Goal: Information Seeking & Learning: Learn about a topic

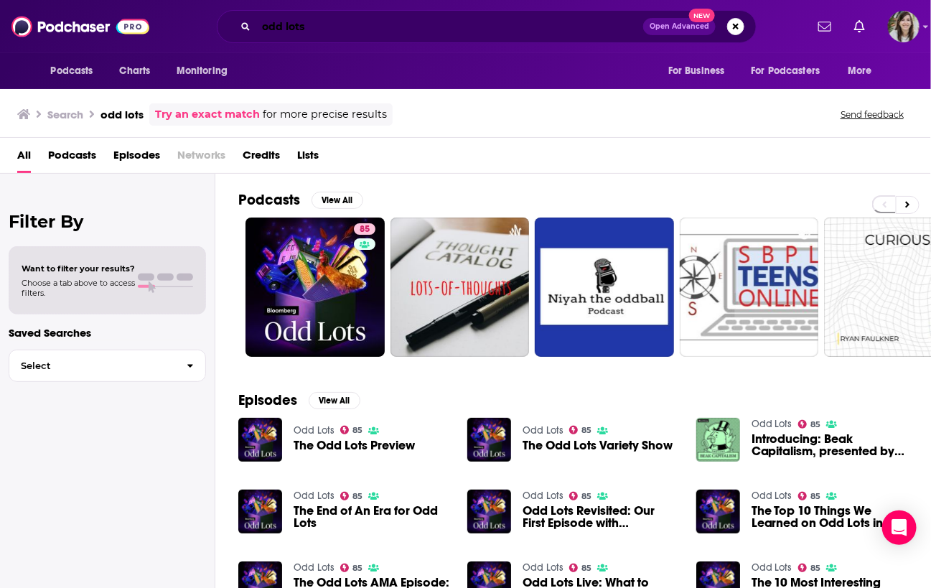
click at [305, 25] on input "odd lots" at bounding box center [449, 26] width 387 height 23
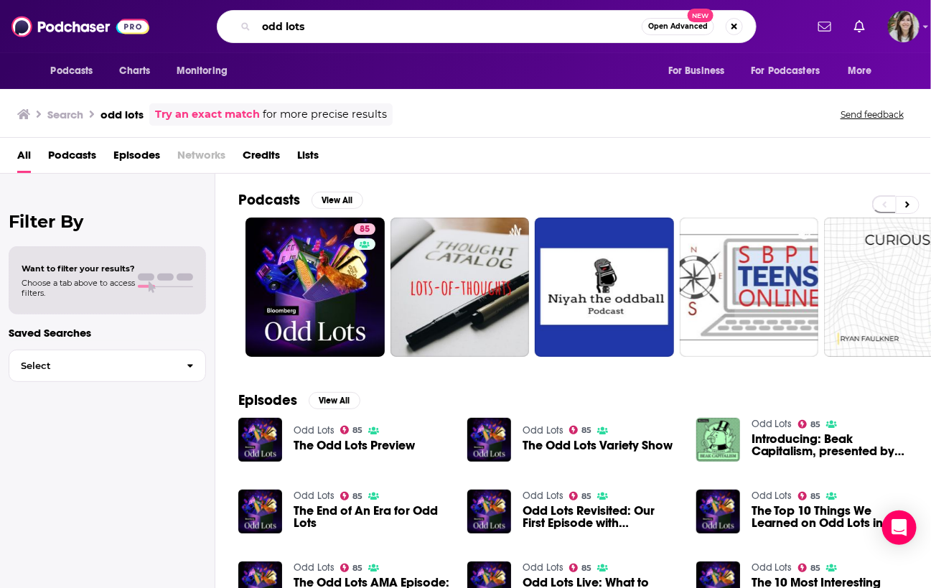
click at [305, 25] on input "odd lots" at bounding box center [448, 26] width 385 height 23
type input "founded and funded"
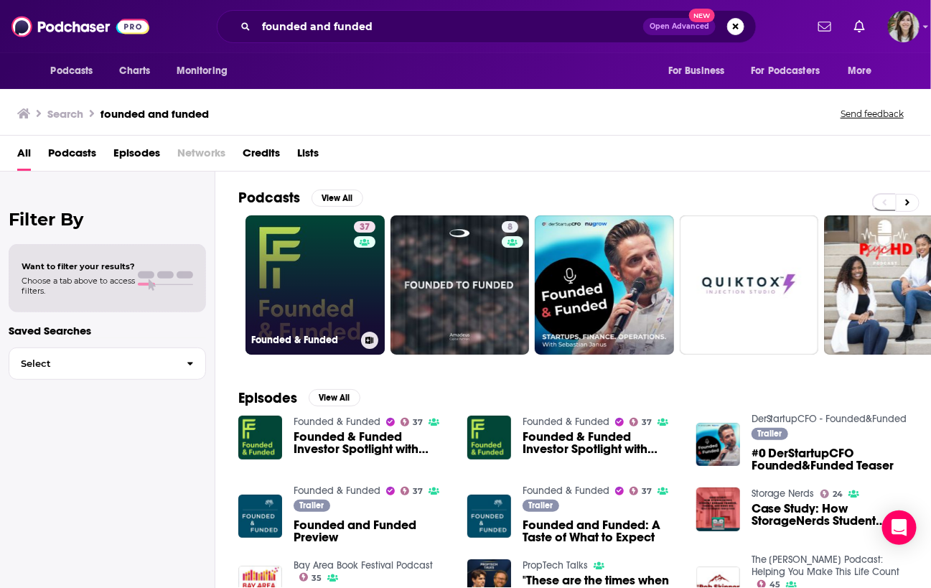
click at [323, 296] on link "37 Founded & Funded" at bounding box center [314, 284] width 139 height 139
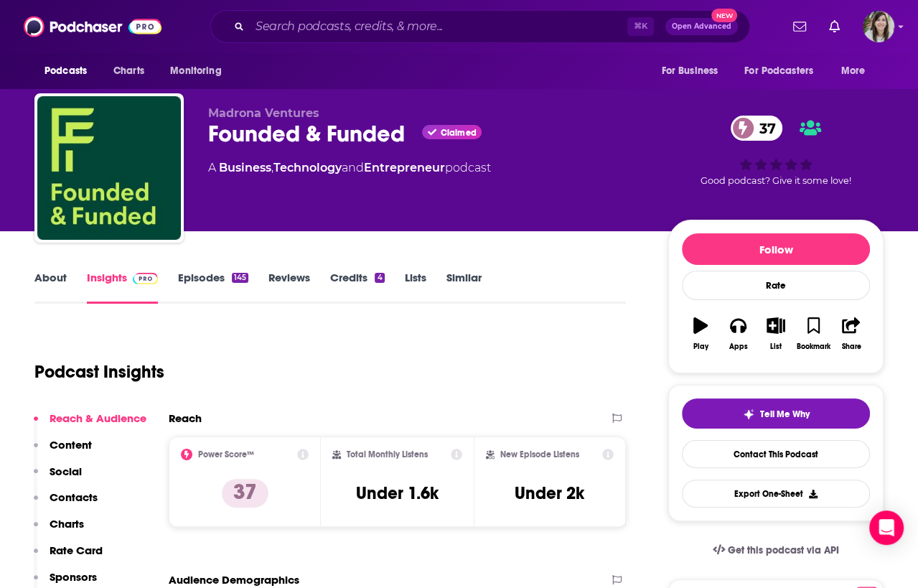
scroll to position [4, 0]
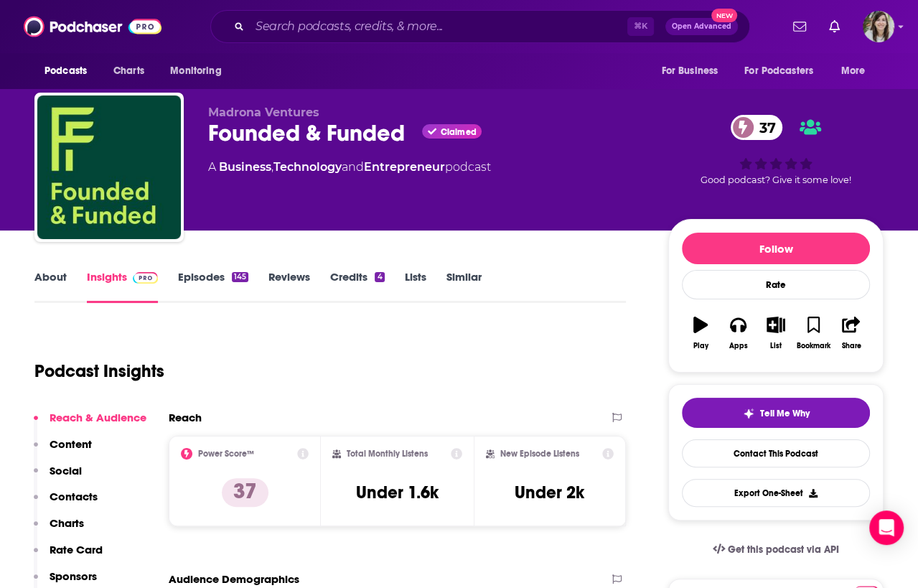
click at [65, 275] on link "About" at bounding box center [50, 286] width 32 height 33
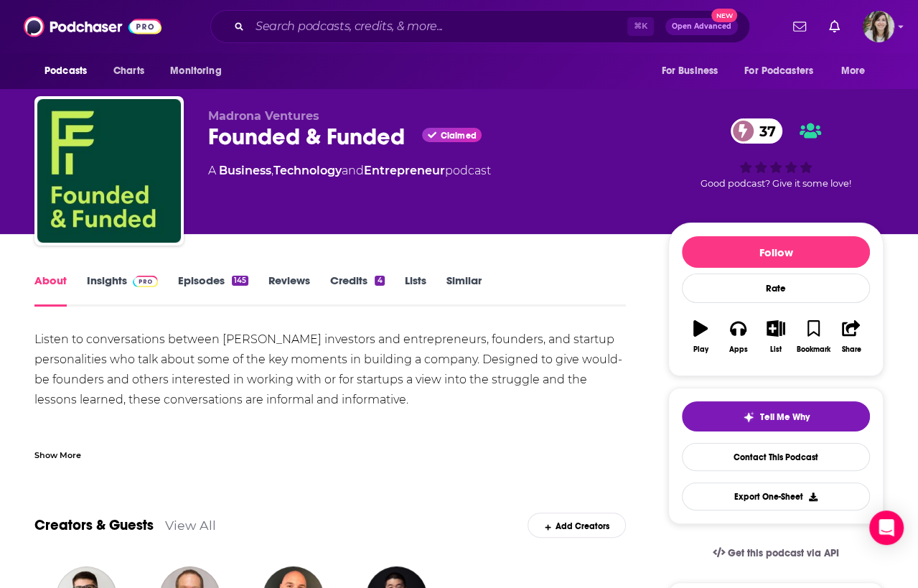
click at [166, 360] on div "Listen to conversations between [PERSON_NAME] investors and entrepreneurs, foun…" at bounding box center [329, 419] width 591 height 181
click at [208, 277] on link "Episodes 145" at bounding box center [213, 289] width 70 height 33
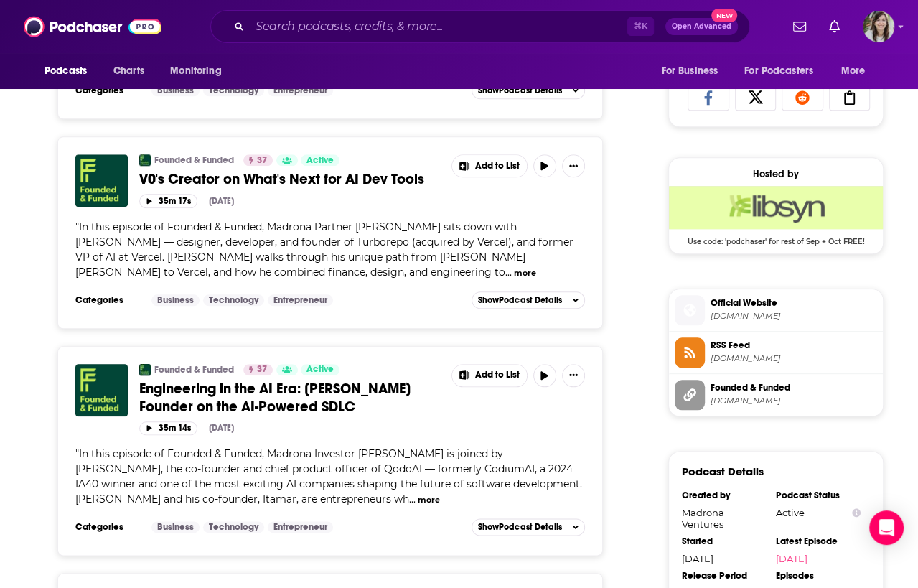
scroll to position [160, 0]
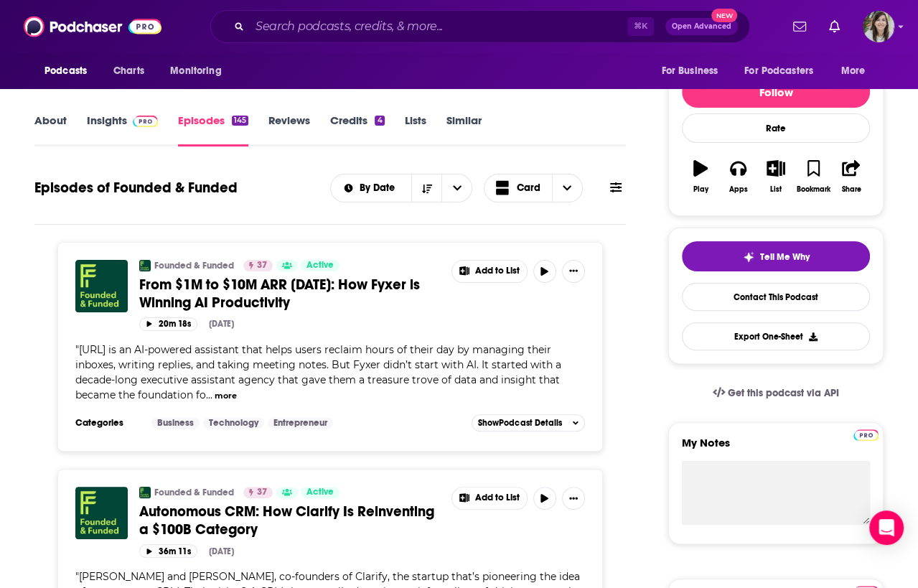
click at [95, 123] on link "Insights" at bounding box center [122, 129] width 71 height 33
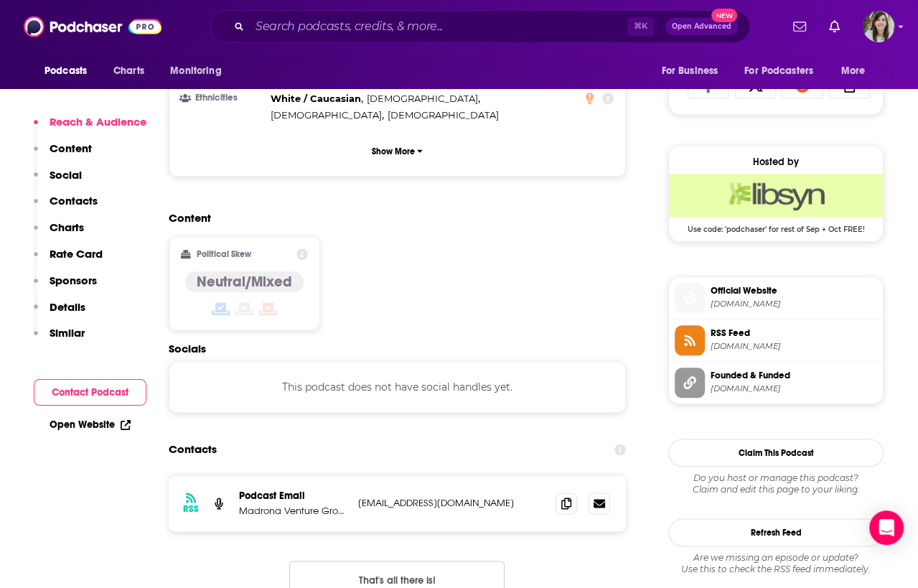
scroll to position [987, 0]
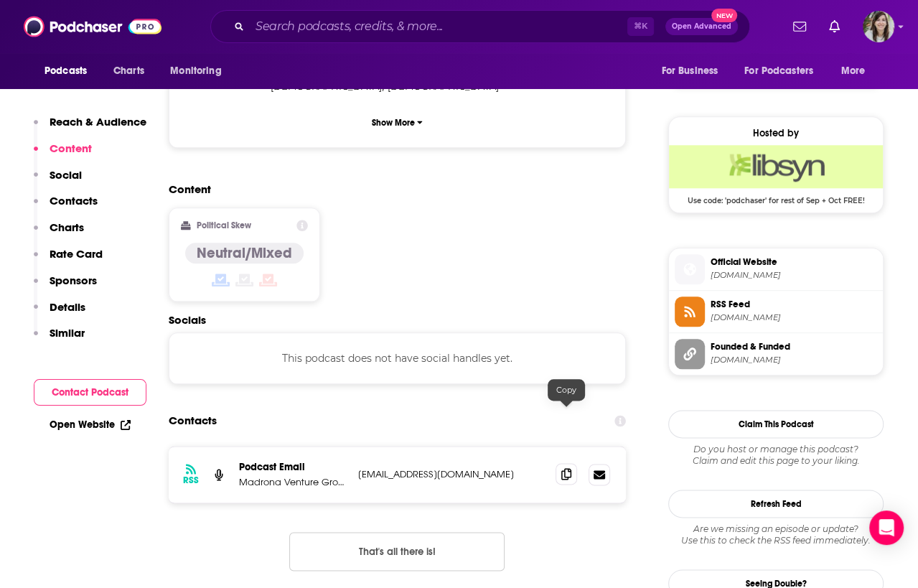
click at [568, 468] on icon at bounding box center [566, 473] width 10 height 11
click at [345, 24] on input "Search podcasts, credits, & more..." at bounding box center [438, 26] width 377 height 23
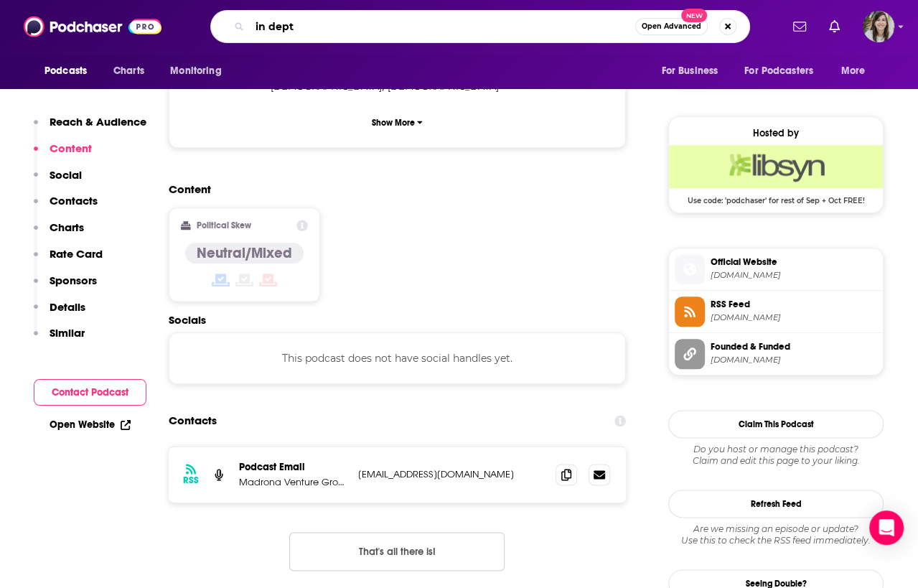
type input "in depth"
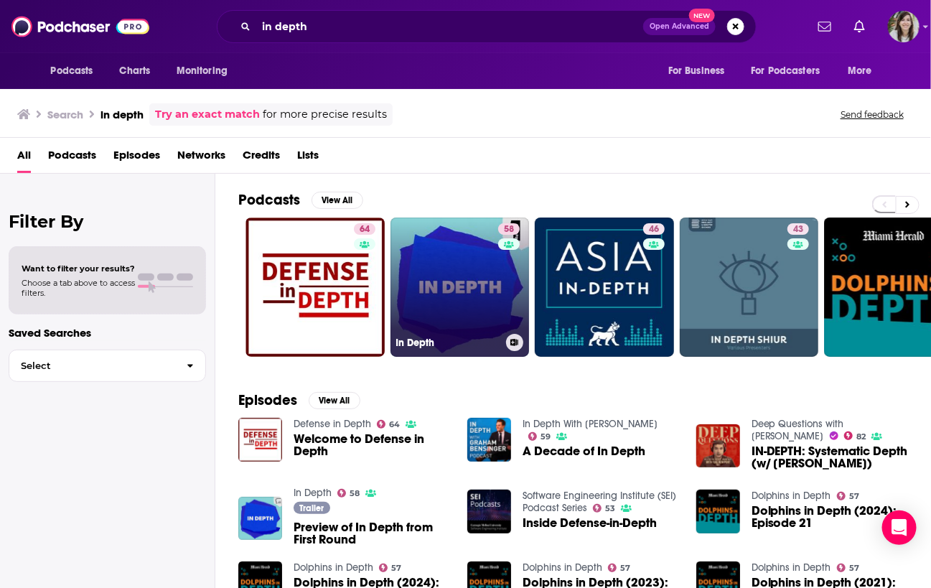
click at [451, 256] on link "58 In Depth" at bounding box center [459, 286] width 139 height 139
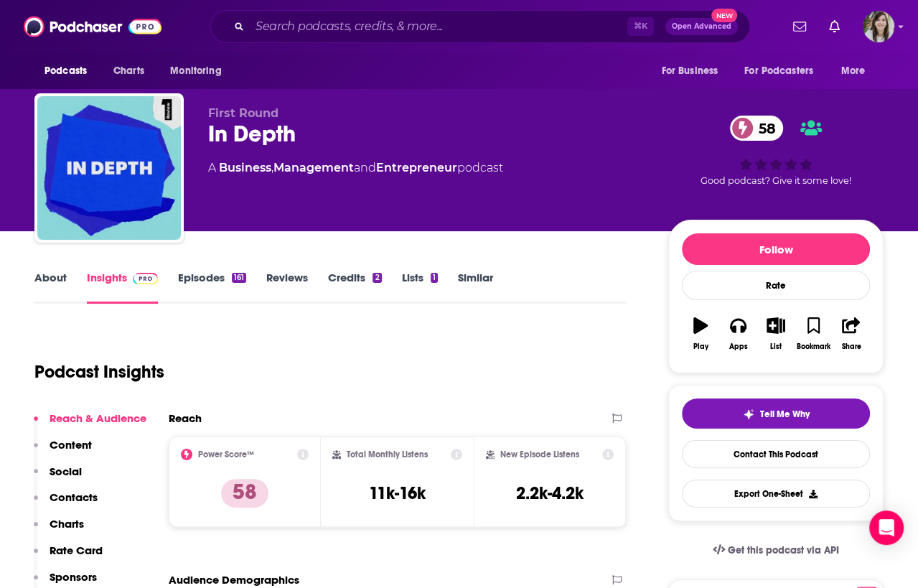
scroll to position [4, 0]
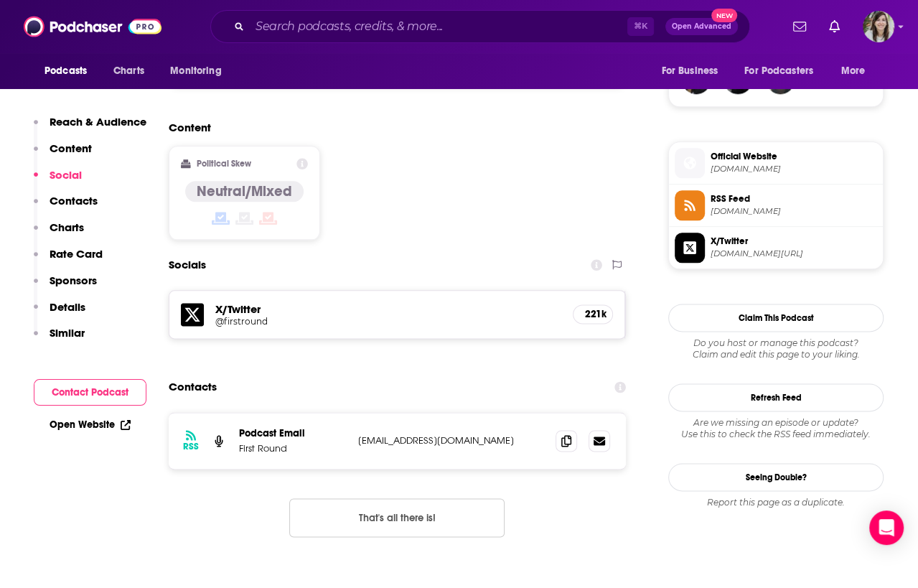
scroll to position [1088, 0]
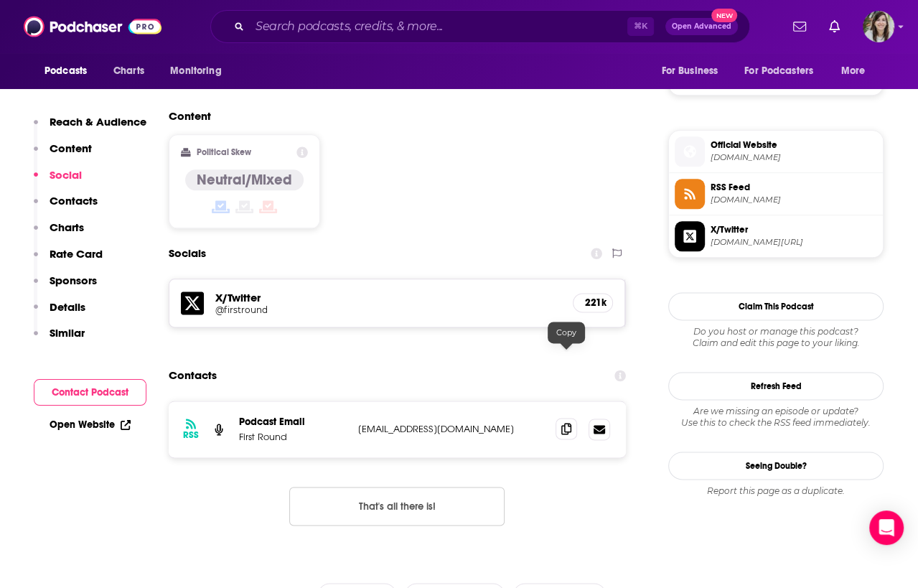
click at [566, 423] on icon at bounding box center [566, 428] width 10 height 11
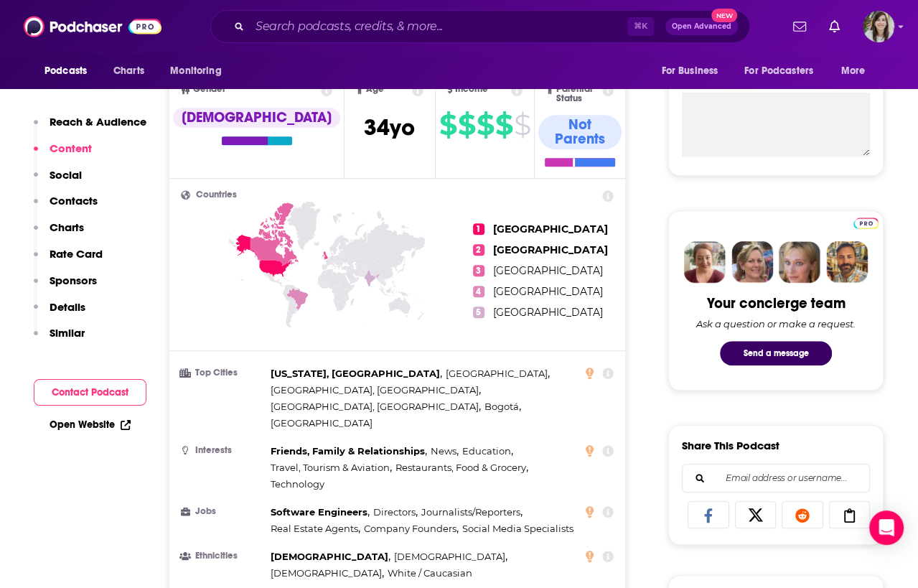
scroll to position [0, 0]
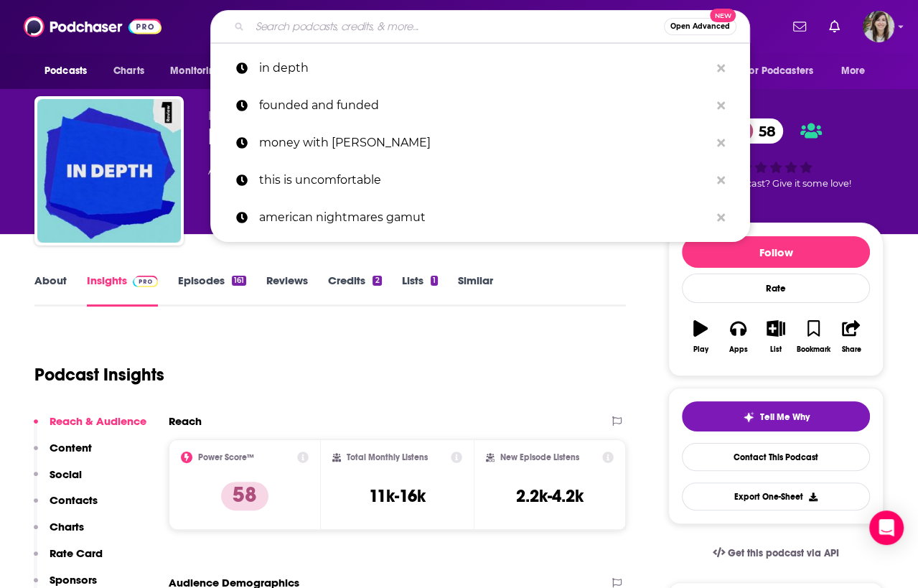
click at [365, 31] on input "Search podcasts, credits, & more..." at bounding box center [457, 26] width 414 height 23
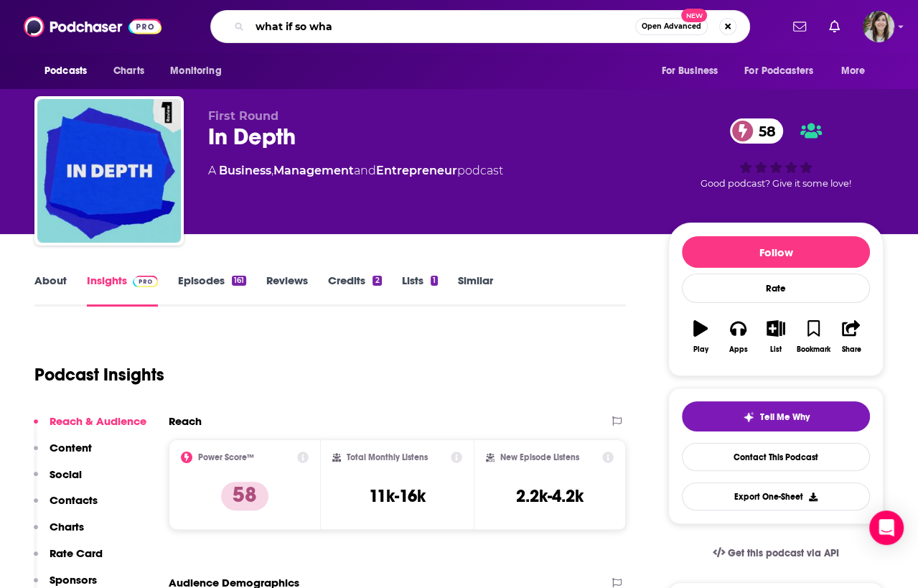
type input "what if so what"
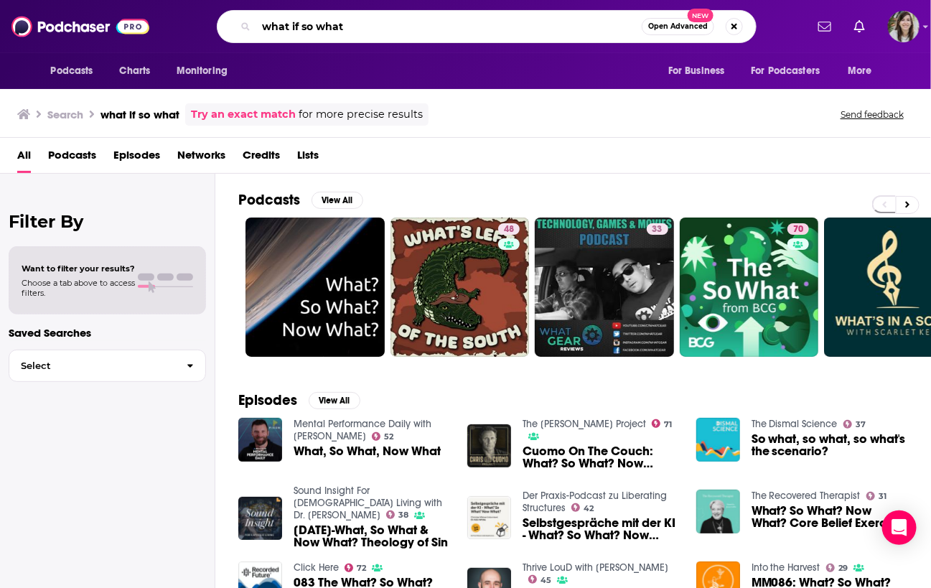
click at [296, 27] on input "what if so what" at bounding box center [448, 26] width 385 height 23
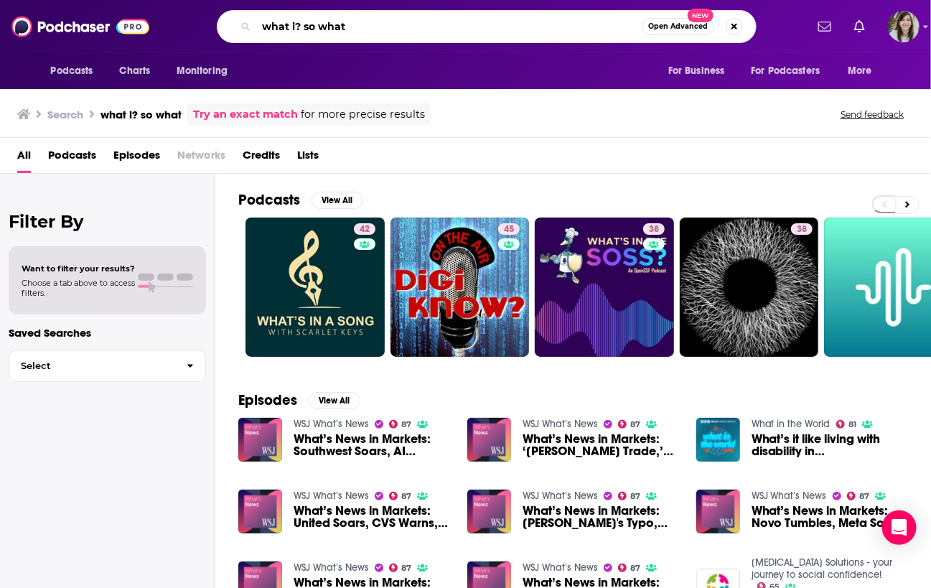
click at [293, 24] on input "what i? so what" at bounding box center [448, 26] width 385 height 23
type input "what if? so what"
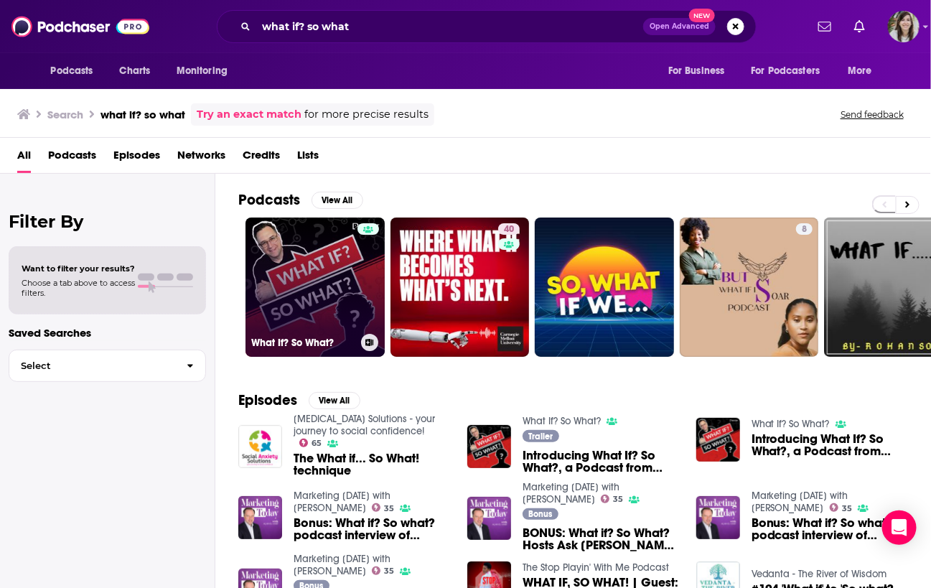
click at [305, 252] on link "What If? So What?" at bounding box center [314, 286] width 139 height 139
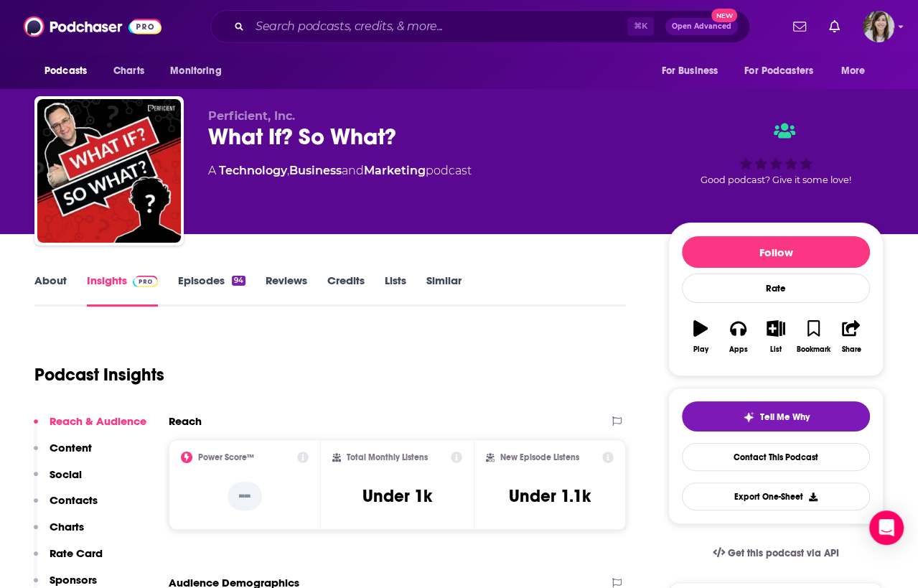
click at [37, 281] on link "About" at bounding box center [50, 289] width 32 height 33
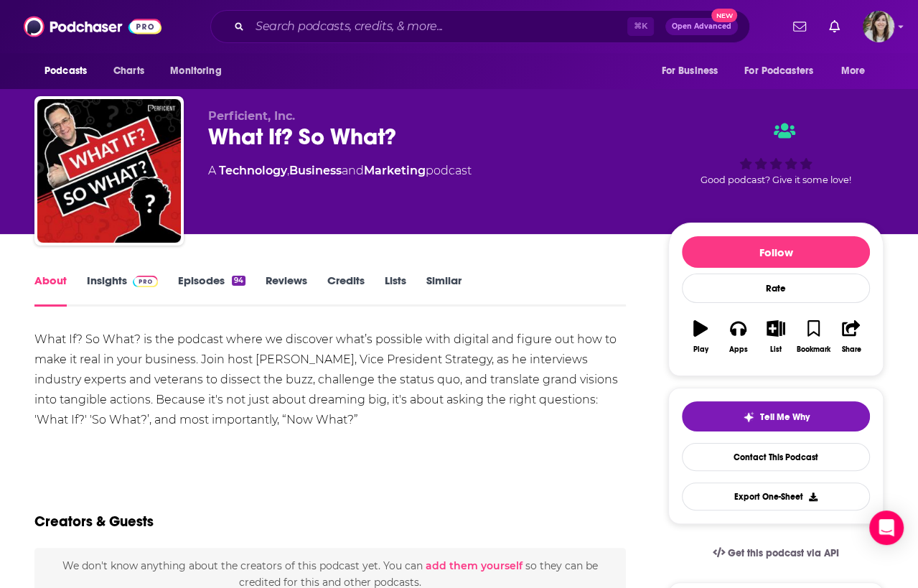
click at [108, 281] on link "Insights" at bounding box center [122, 289] width 71 height 33
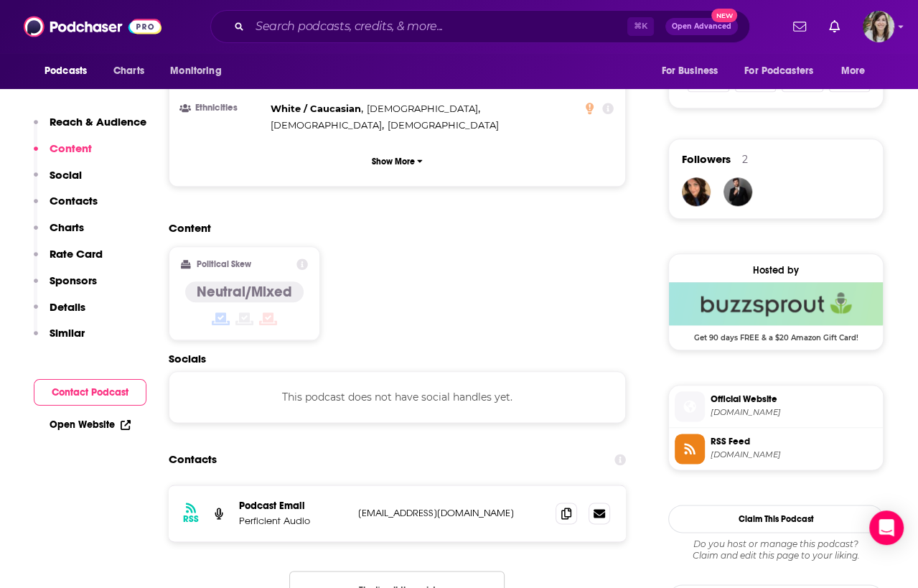
scroll to position [966, 0]
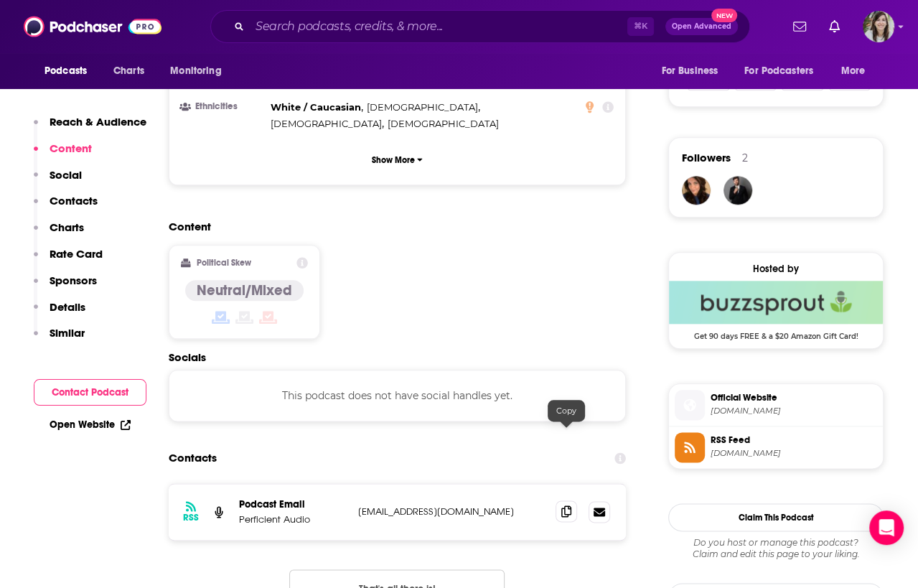
click at [560, 500] on span at bounding box center [566, 511] width 22 height 22
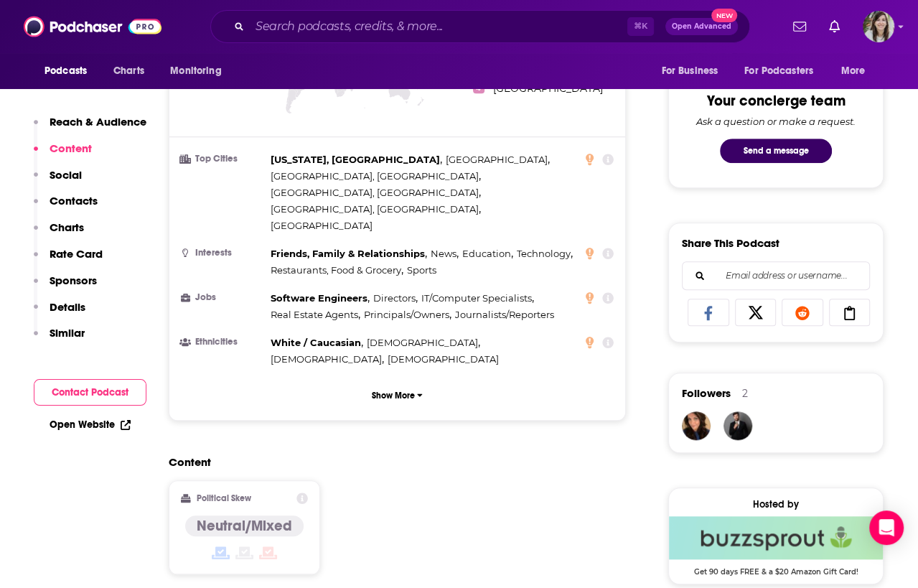
scroll to position [0, 0]
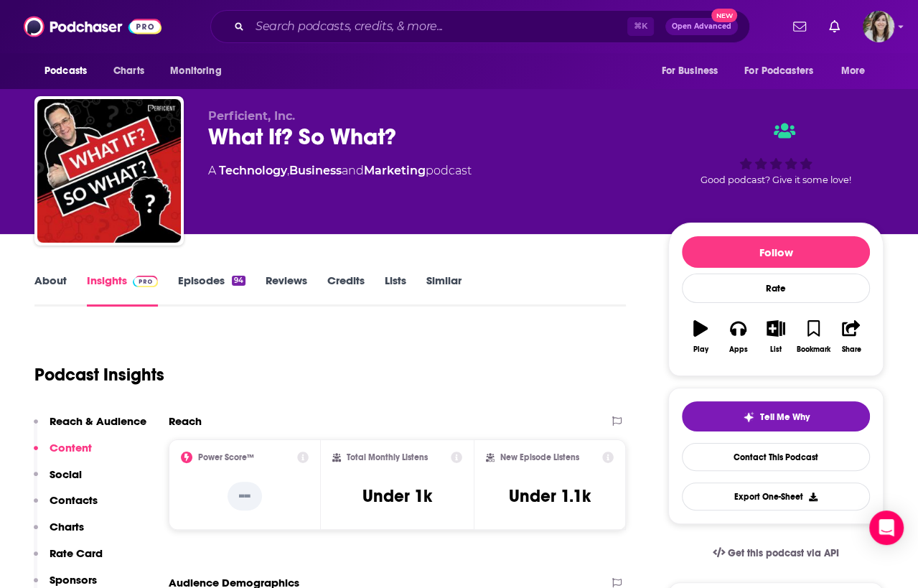
click at [46, 276] on link "About" at bounding box center [50, 289] width 32 height 33
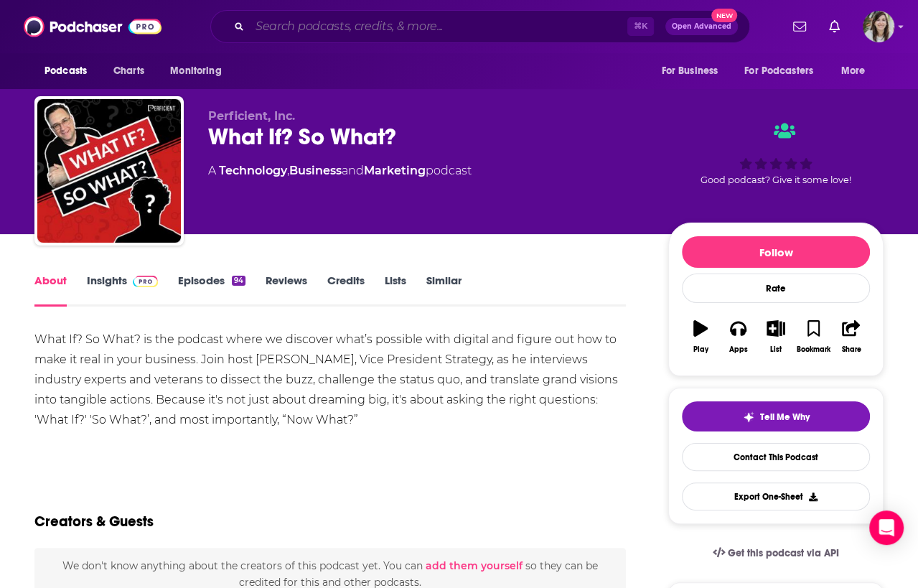
click at [296, 17] on input "Search podcasts, credits, & more..." at bounding box center [438, 26] width 377 height 23
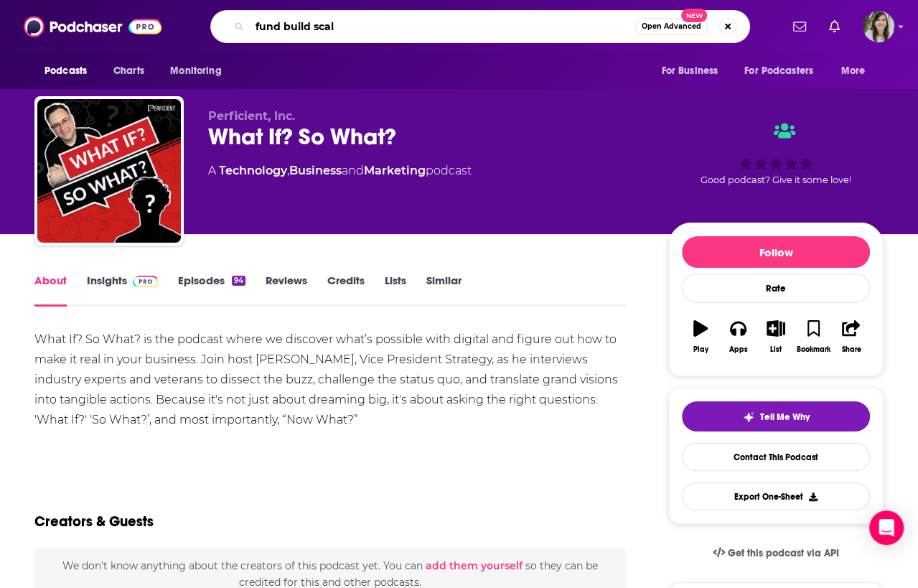
type input "fund build scale"
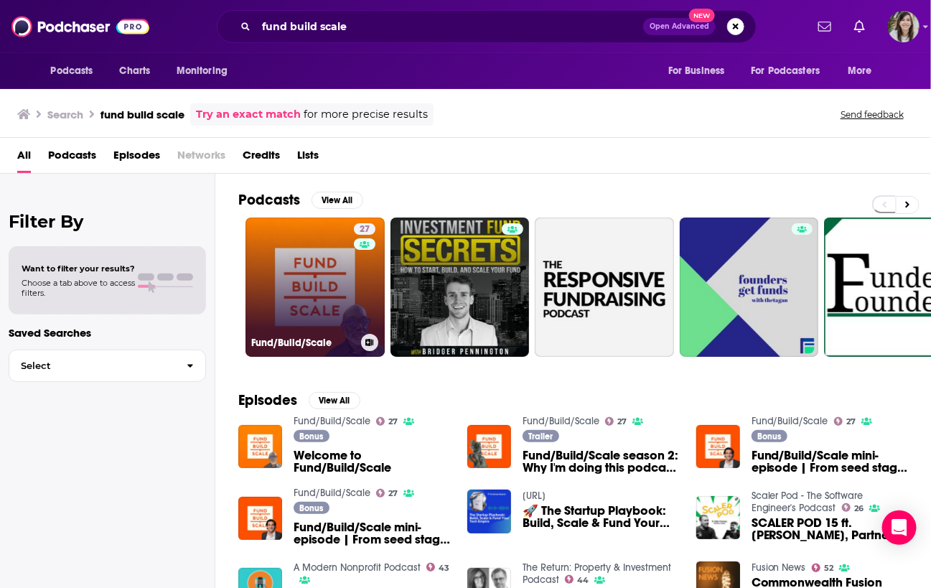
click at [313, 271] on link "27 Fund/Build/Scale" at bounding box center [314, 286] width 139 height 139
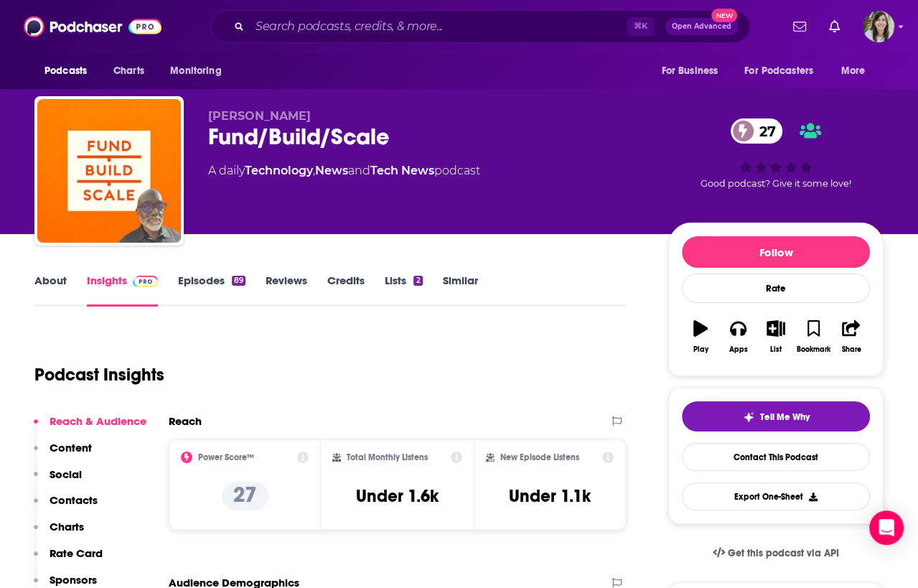
click at [201, 283] on link "Episodes 89" at bounding box center [211, 289] width 67 height 33
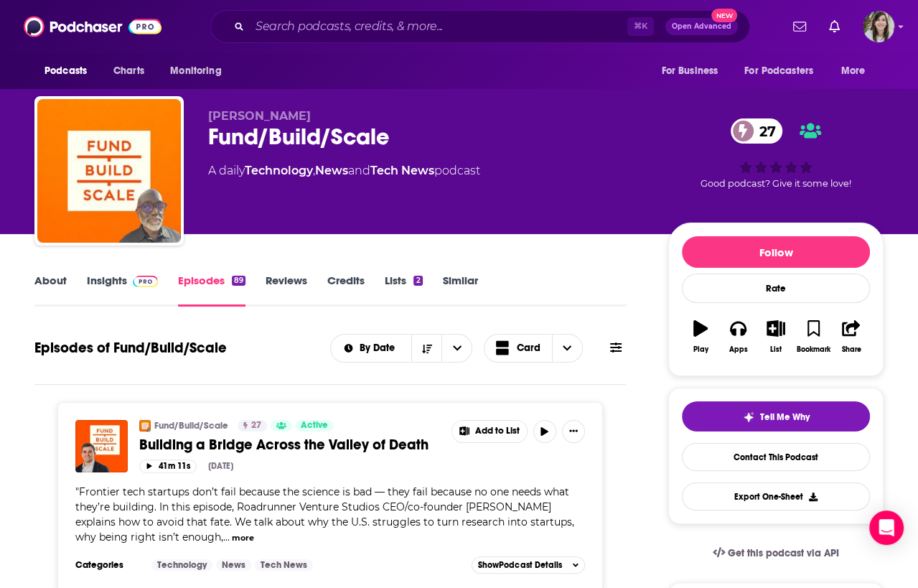
click at [41, 282] on link "About" at bounding box center [50, 289] width 32 height 33
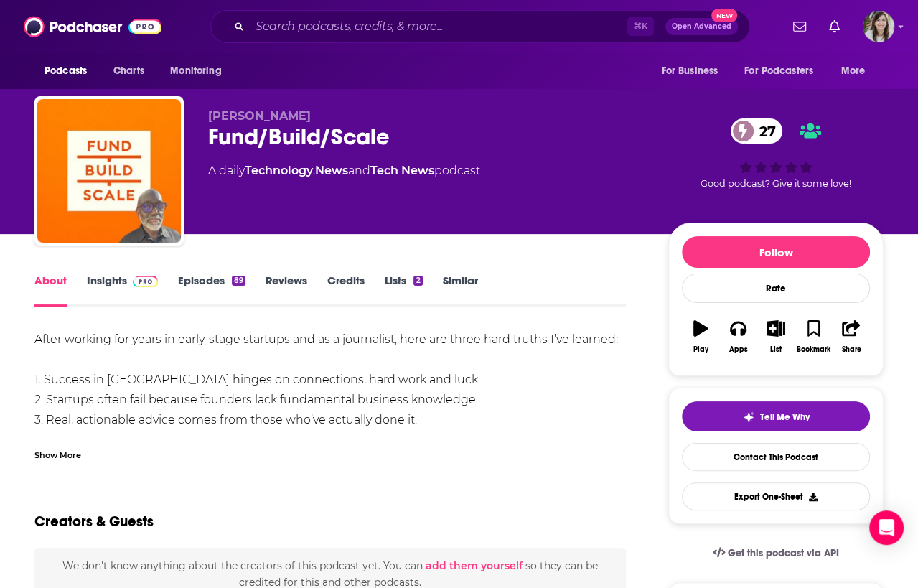
click at [59, 450] on div "Show More" at bounding box center [57, 454] width 47 height 14
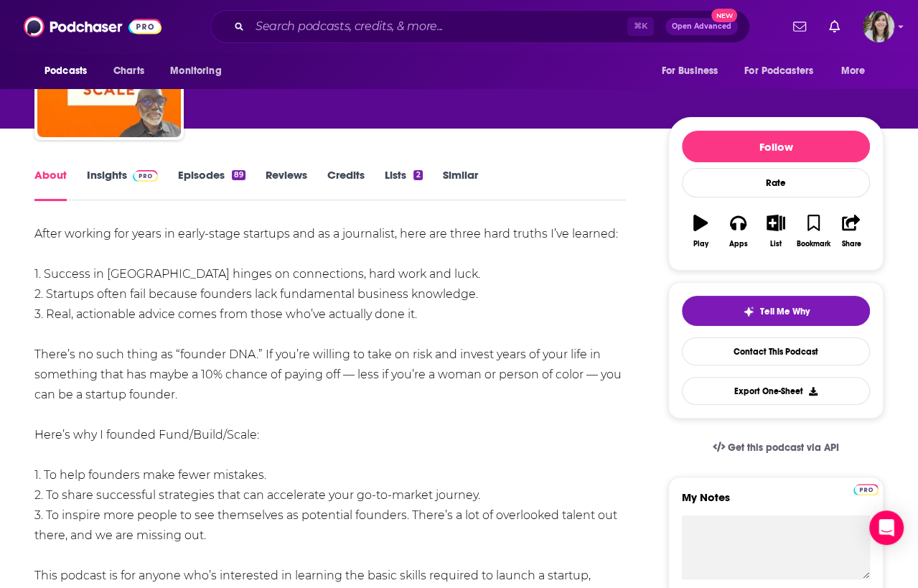
scroll to position [112, 0]
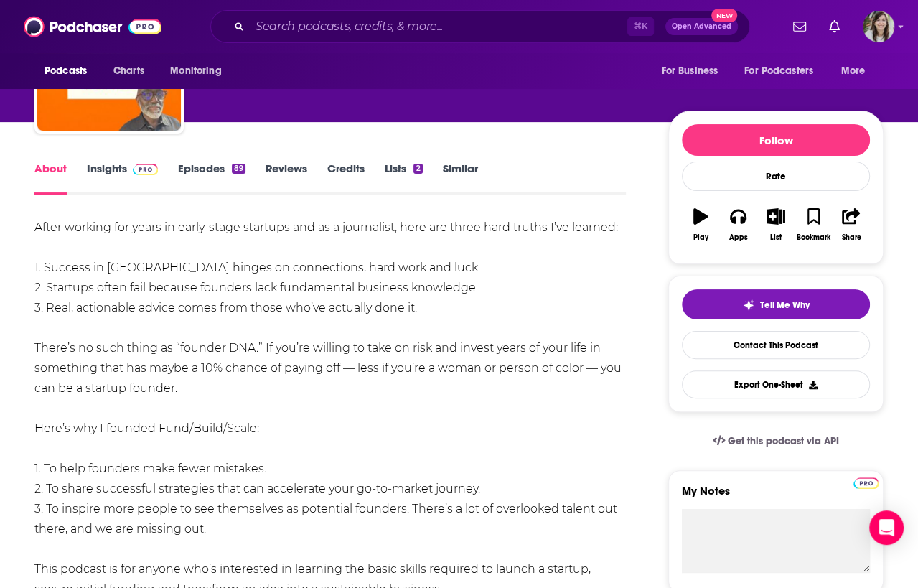
click at [107, 169] on link "Insights" at bounding box center [122, 177] width 71 height 33
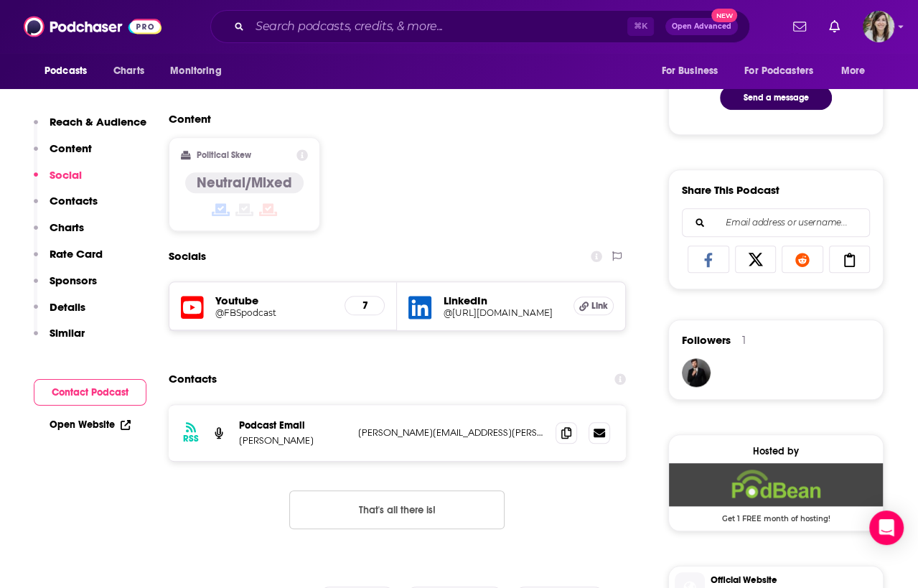
scroll to position [786, 0]
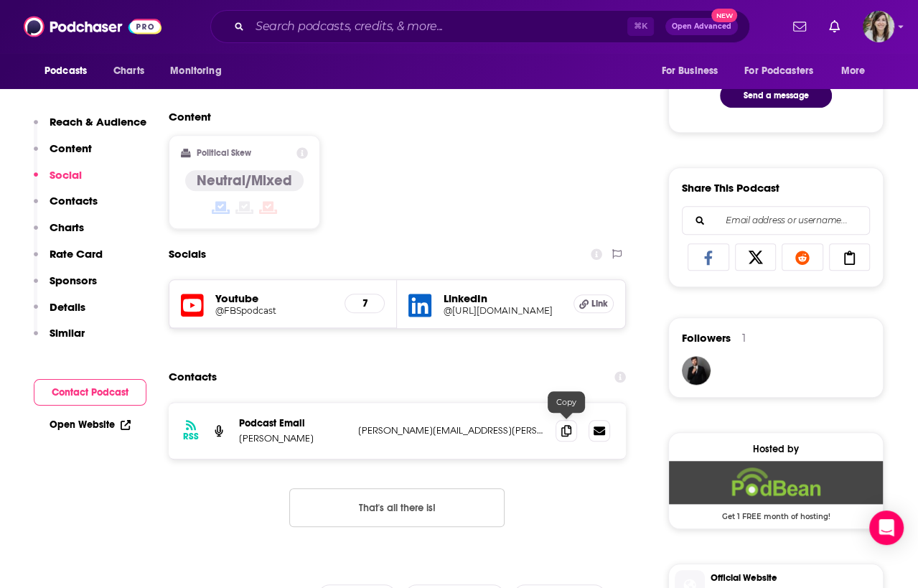
drag, startPoint x: 567, startPoint y: 421, endPoint x: 236, endPoint y: 386, distance: 332.6
click at [567, 425] on icon at bounding box center [566, 430] width 10 height 11
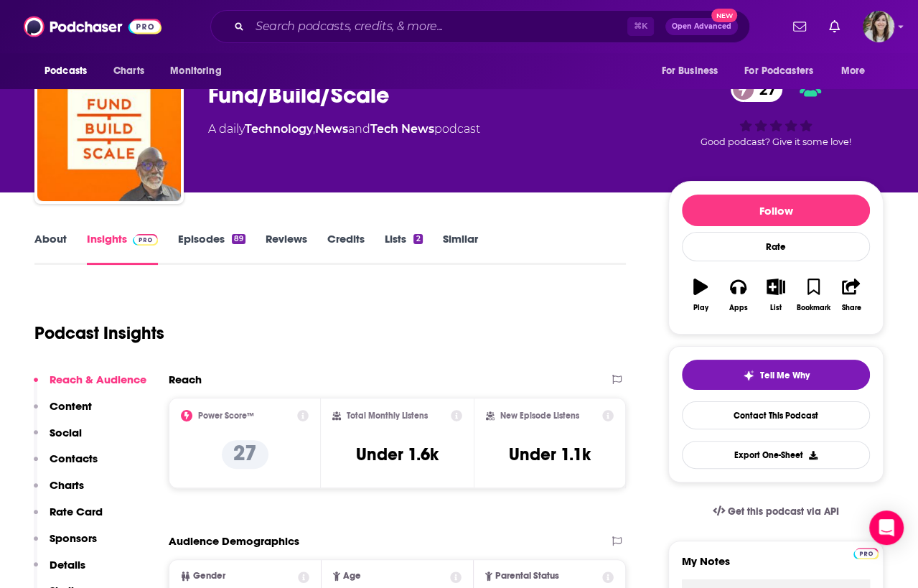
scroll to position [0, 0]
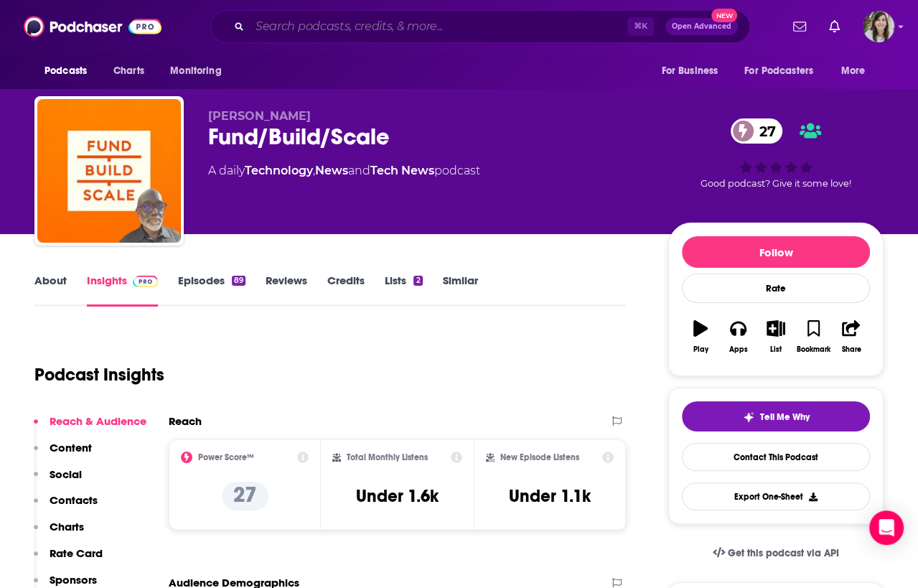
click at [285, 28] on input "Search podcasts, credits, & more..." at bounding box center [438, 26] width 377 height 23
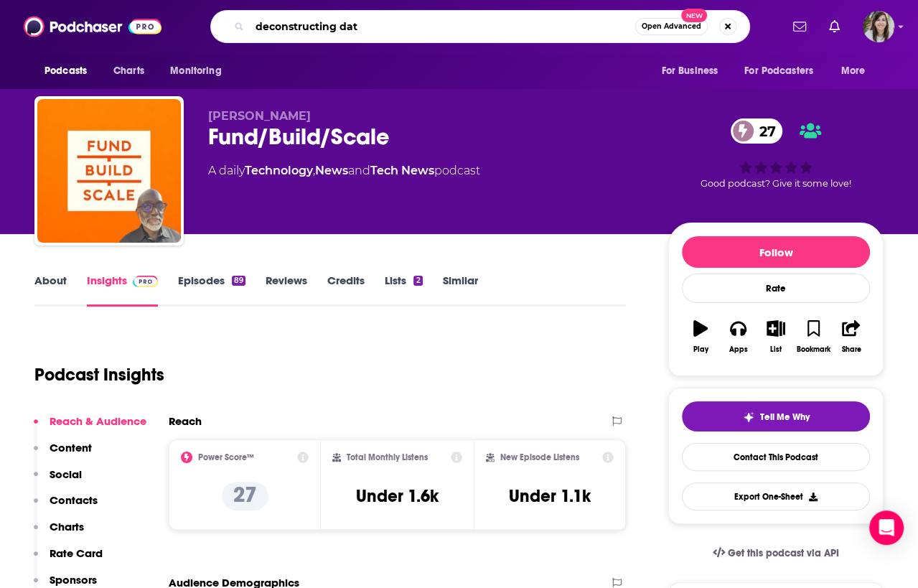
type input "deconstructing data"
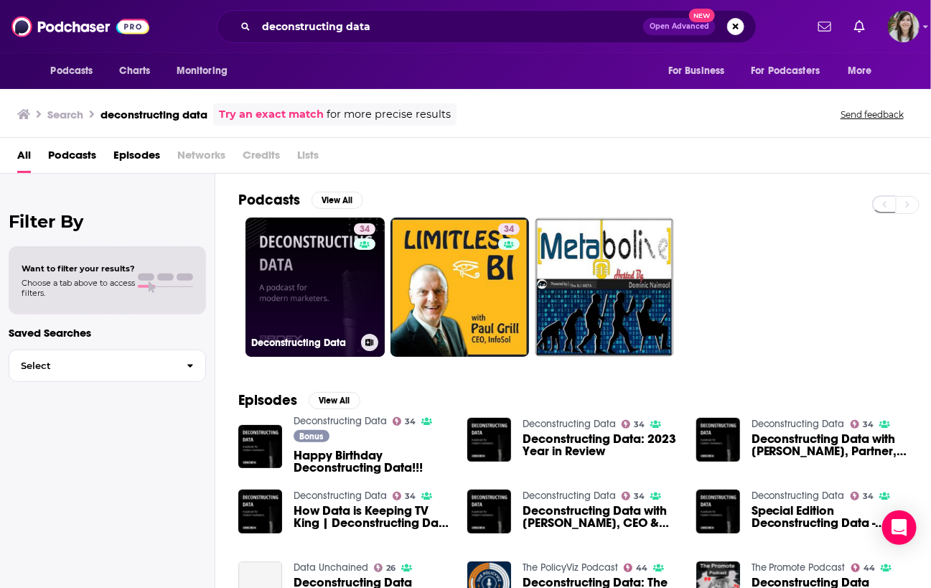
click at [308, 295] on link "34 Deconstructing Data" at bounding box center [314, 286] width 139 height 139
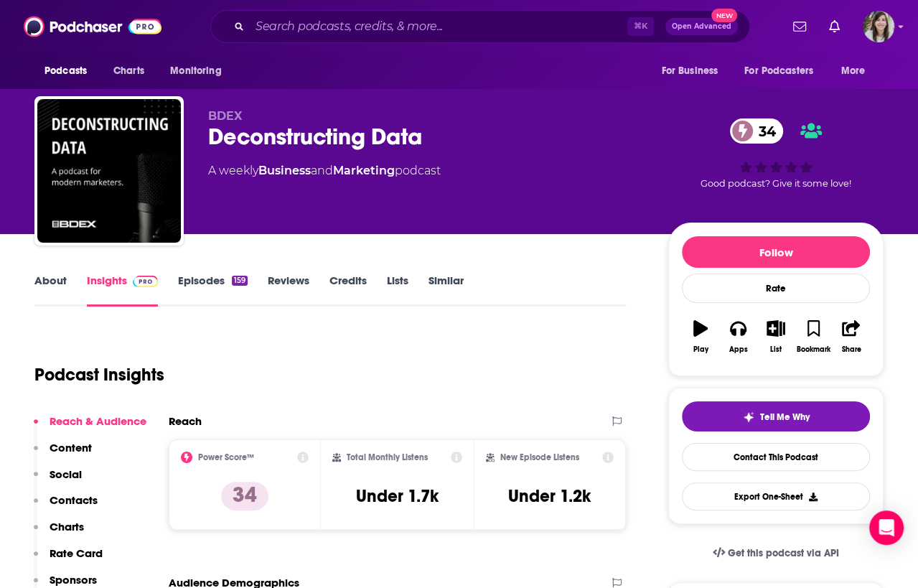
click at [42, 277] on link "About" at bounding box center [50, 289] width 32 height 33
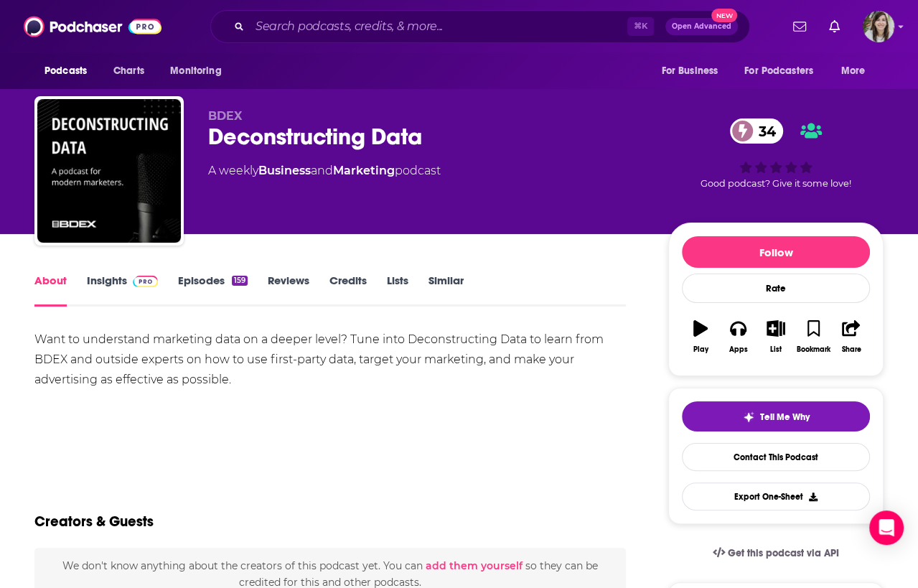
click at [199, 274] on link "Episodes 159" at bounding box center [213, 289] width 70 height 33
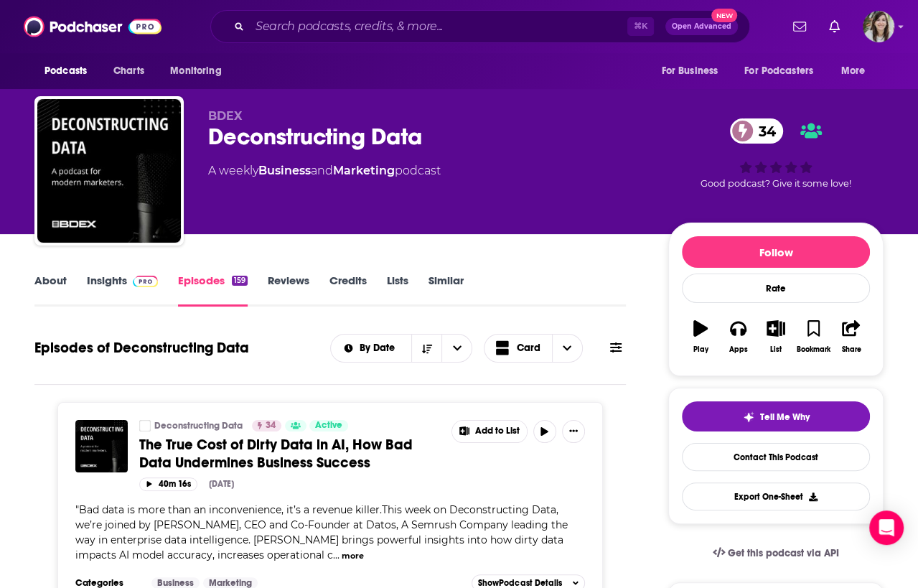
click at [110, 278] on link "Insights" at bounding box center [122, 289] width 71 height 33
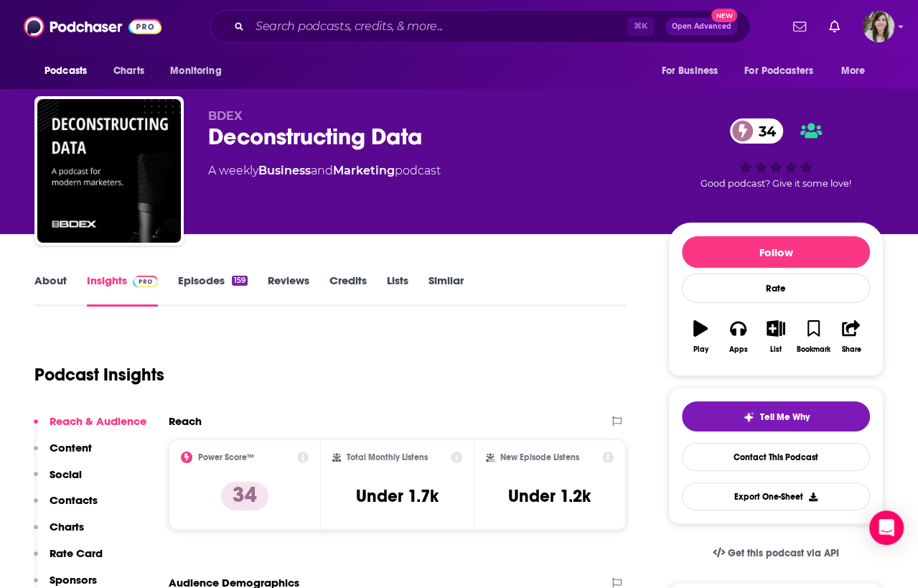
click at [202, 278] on link "Episodes 159" at bounding box center [213, 289] width 70 height 33
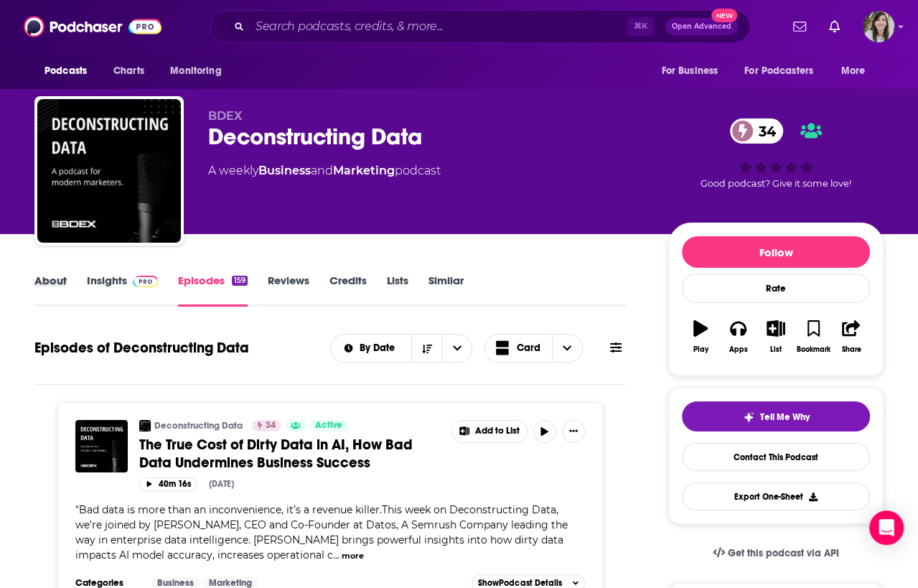
click at [85, 280] on div "About" at bounding box center [60, 289] width 52 height 33
click at [111, 283] on link "Insights" at bounding box center [122, 289] width 71 height 33
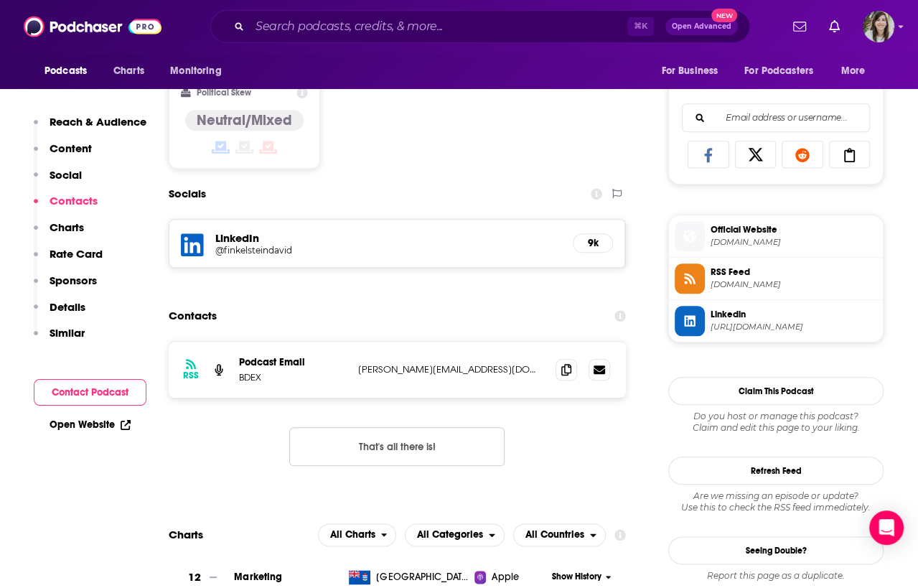
scroll to position [881, 0]
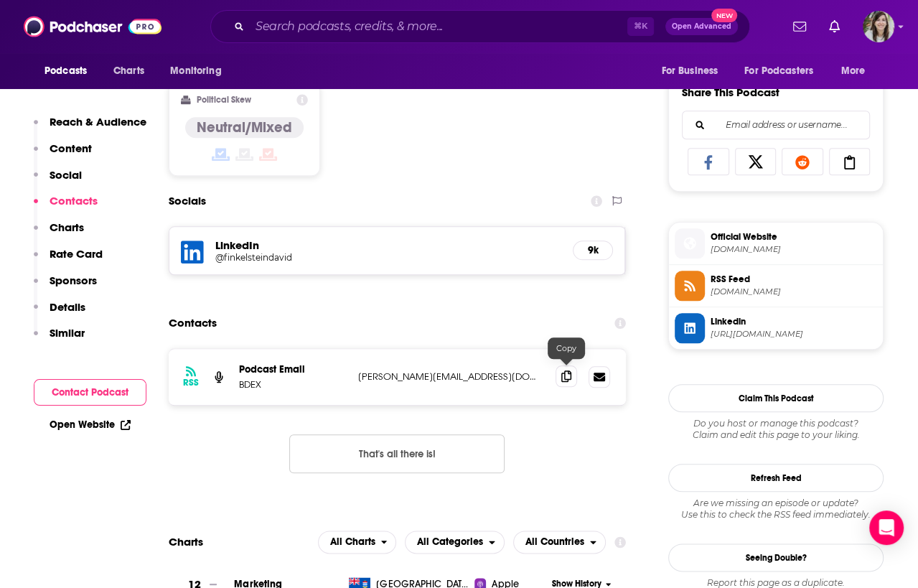
click at [565, 372] on icon at bounding box center [566, 375] width 10 height 11
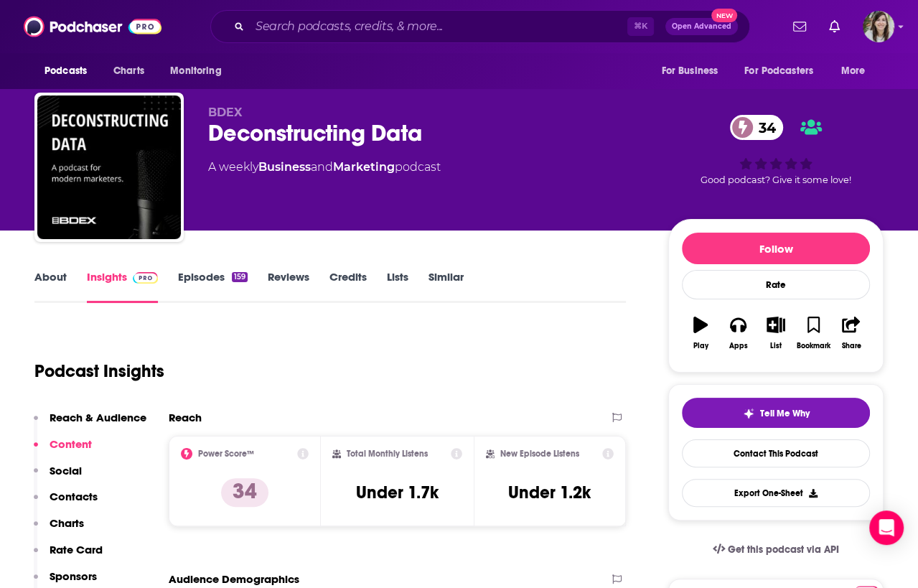
scroll to position [0, 0]
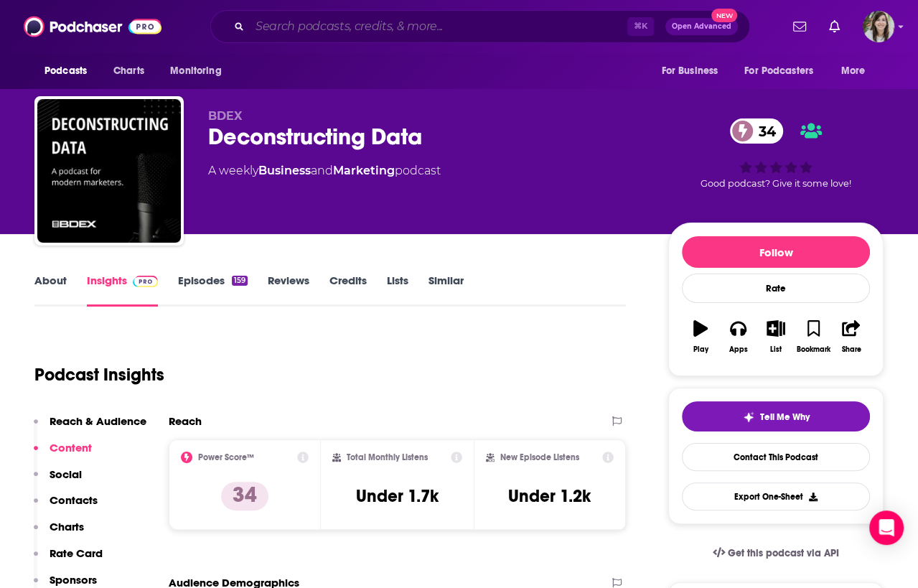
click at [348, 22] on input "Search podcasts, credits, & more..." at bounding box center [438, 26] width 377 height 23
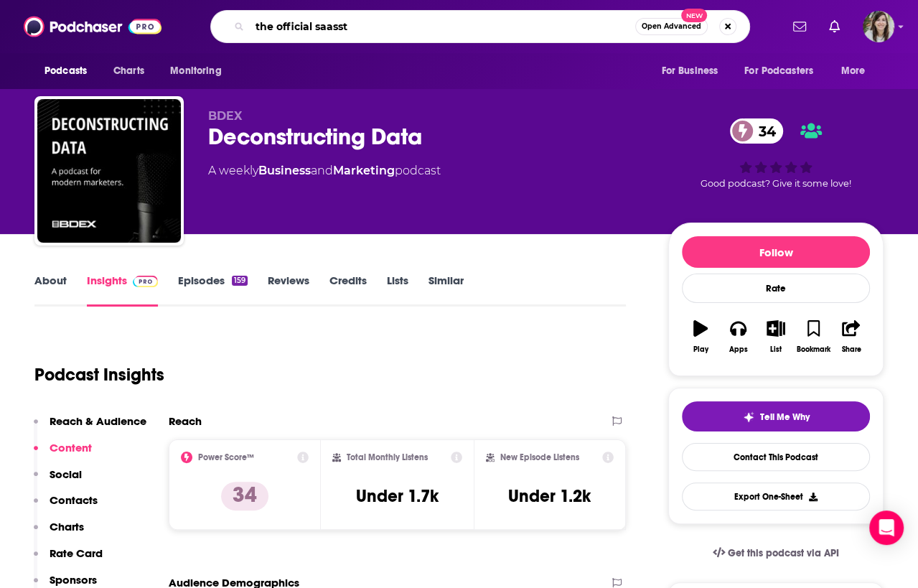
type input "the official saasstr"
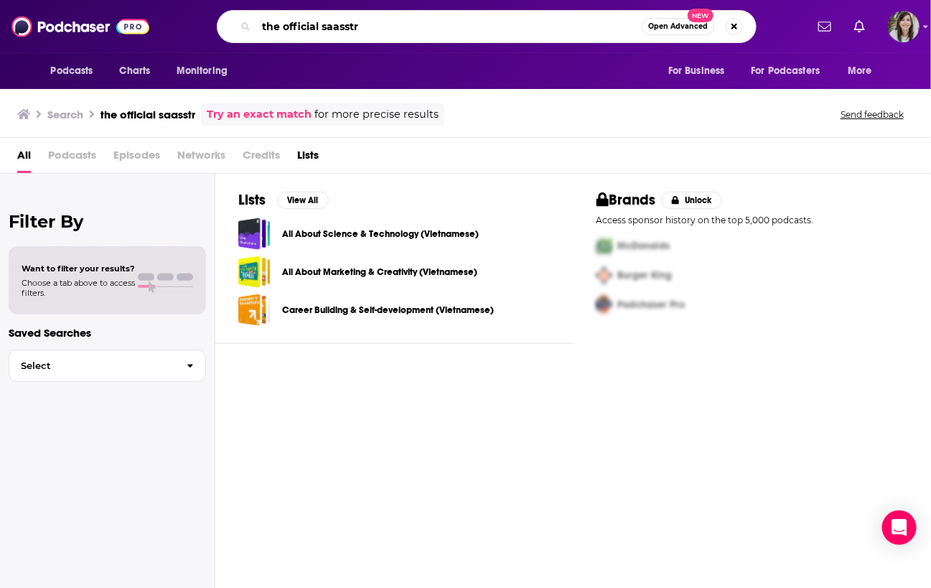
click at [370, 28] on input "the official saasstr" at bounding box center [448, 26] width 385 height 23
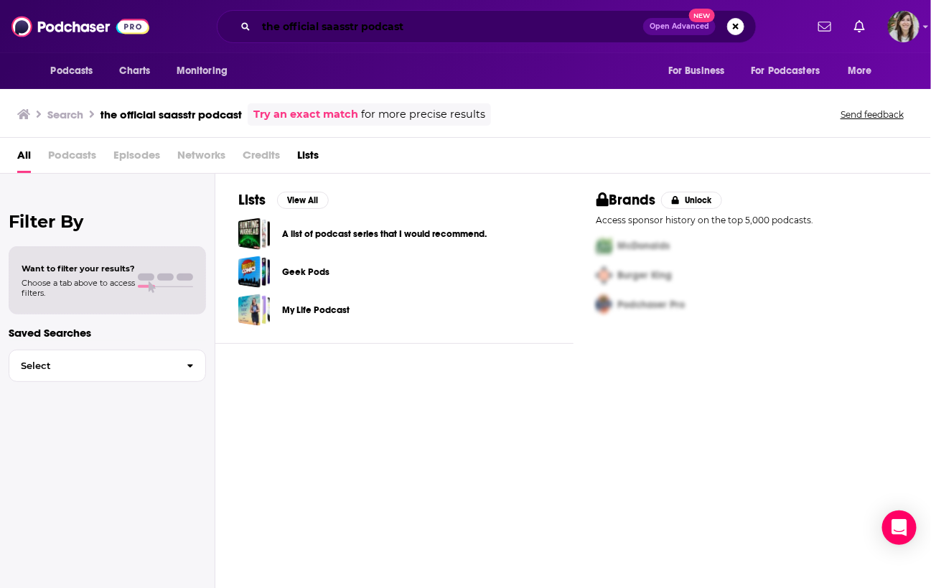
click at [334, 28] on input "the official saasstr podcast" at bounding box center [449, 26] width 387 height 23
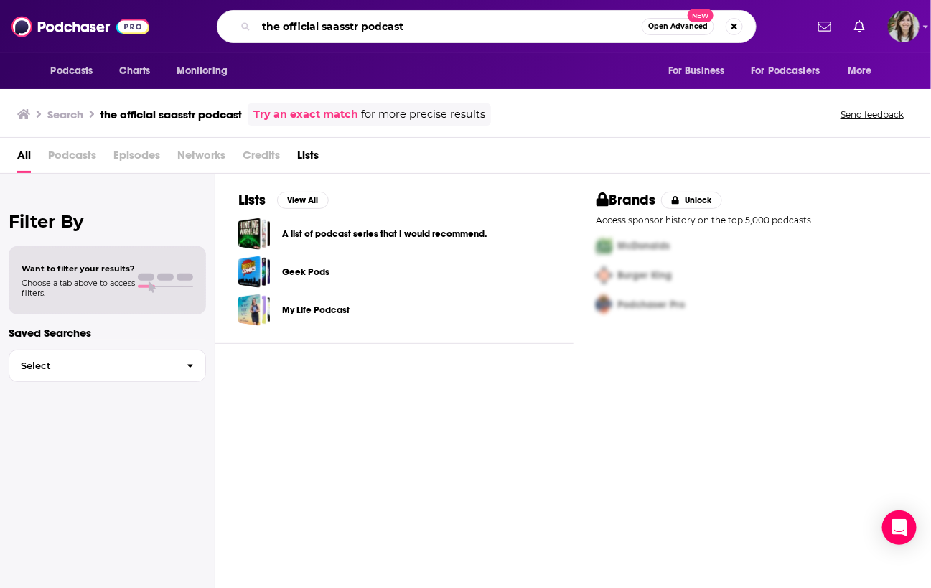
click at [335, 29] on input "the official saasstr podcast" at bounding box center [448, 26] width 385 height 23
type input "the official SaaStr podcast"
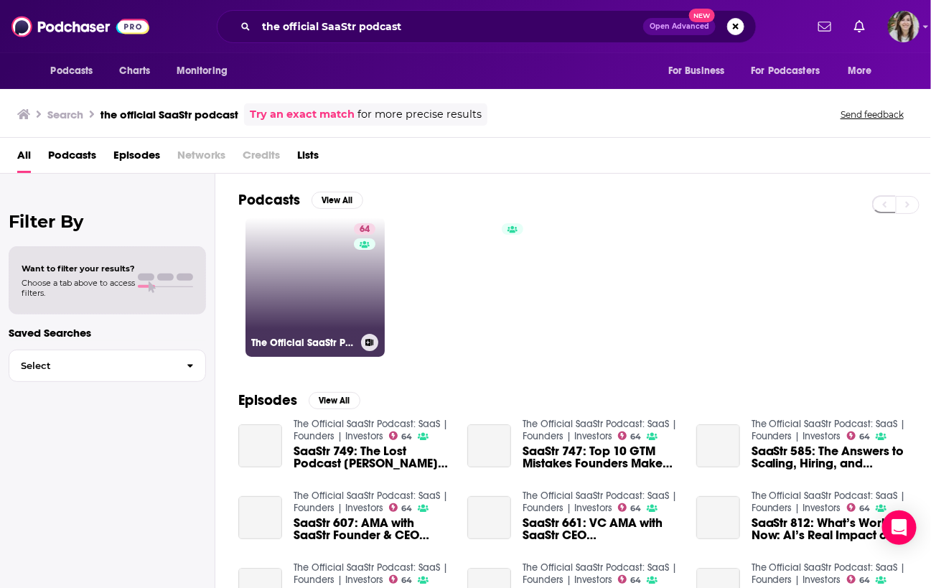
click at [321, 278] on link "64 The Official SaaStr Podcast: SaaS | Founders | Investors" at bounding box center [314, 286] width 139 height 139
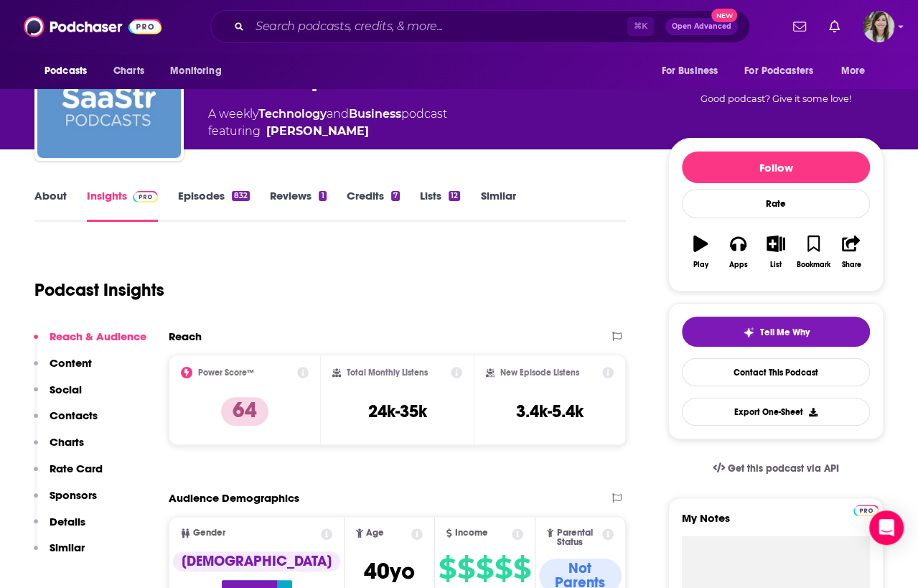
scroll to position [101, 0]
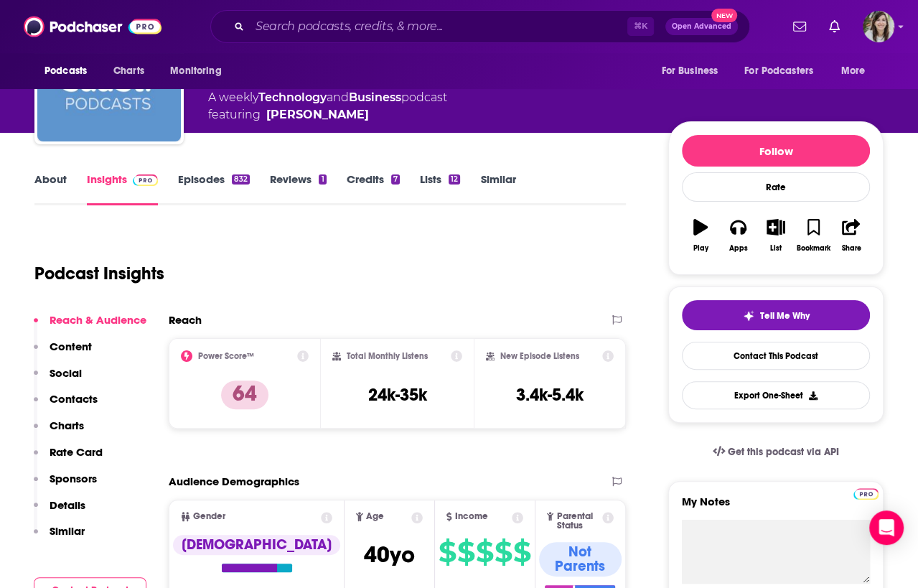
click at [66, 182] on link "About" at bounding box center [50, 188] width 32 height 33
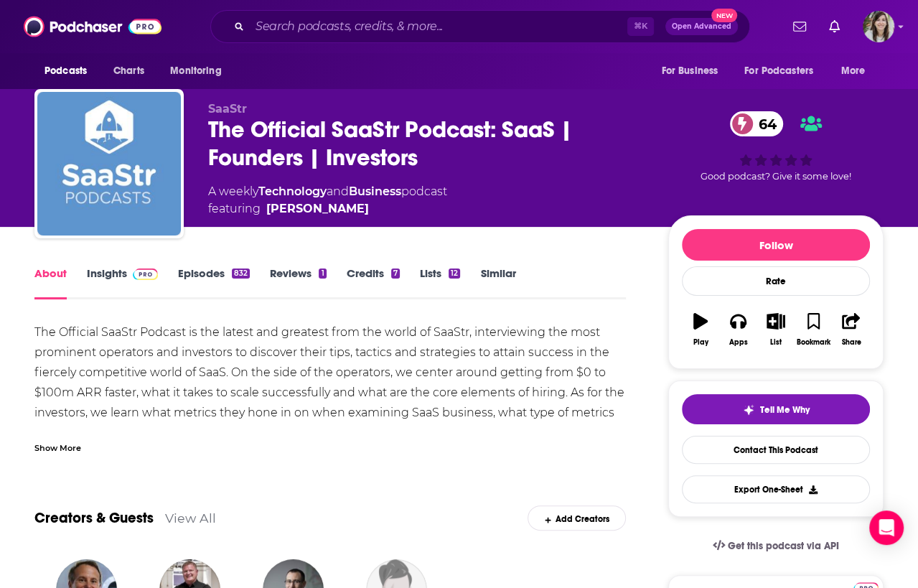
scroll to position [91, 0]
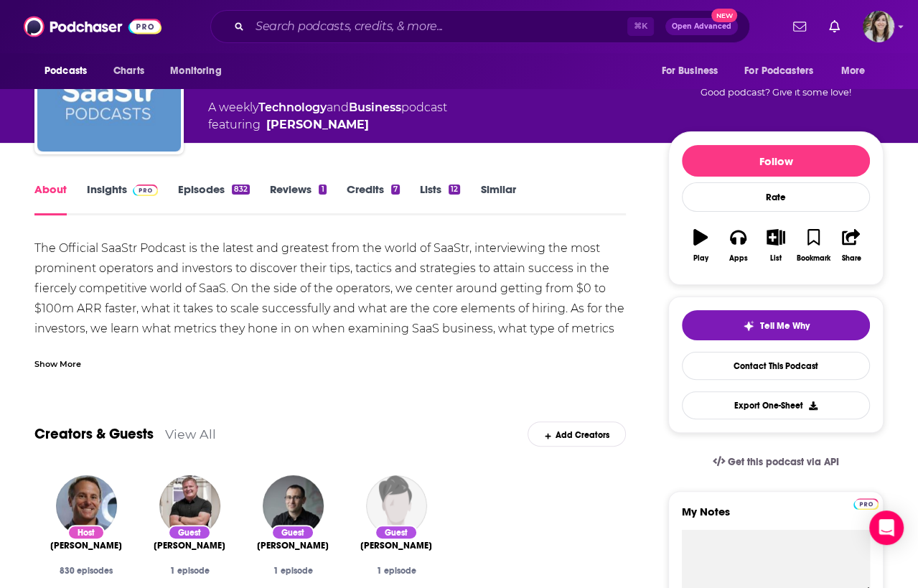
click at [188, 193] on link "Episodes 832" at bounding box center [214, 198] width 72 height 33
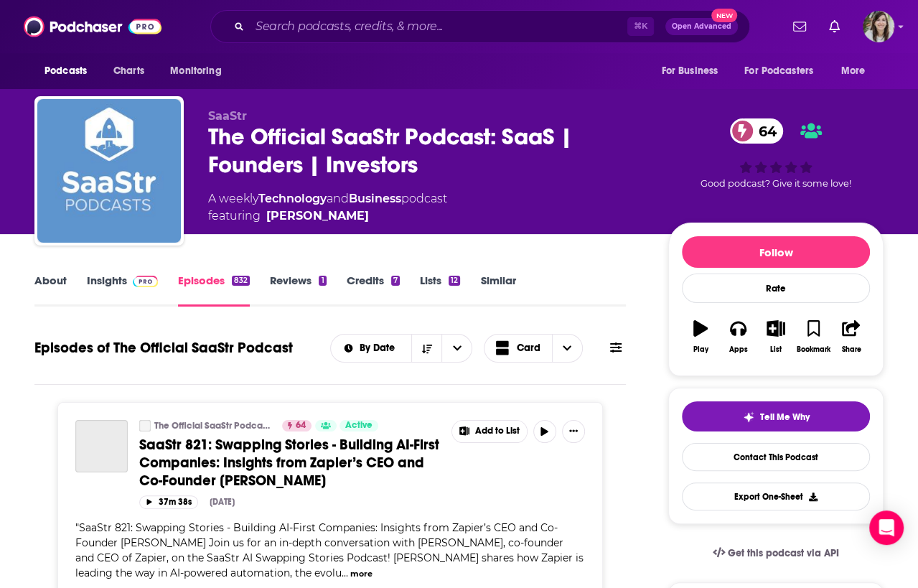
click at [104, 281] on link "Insights" at bounding box center [122, 289] width 71 height 33
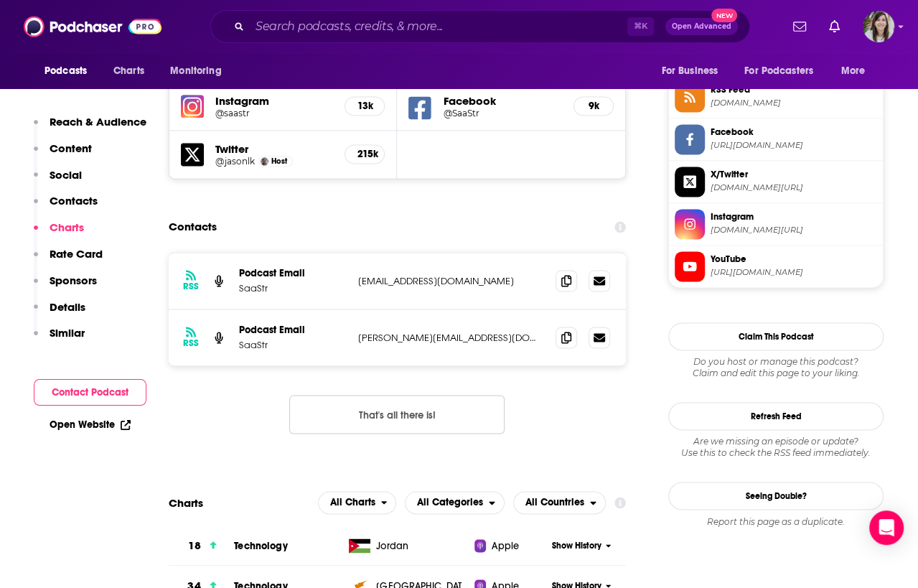
scroll to position [1314, 0]
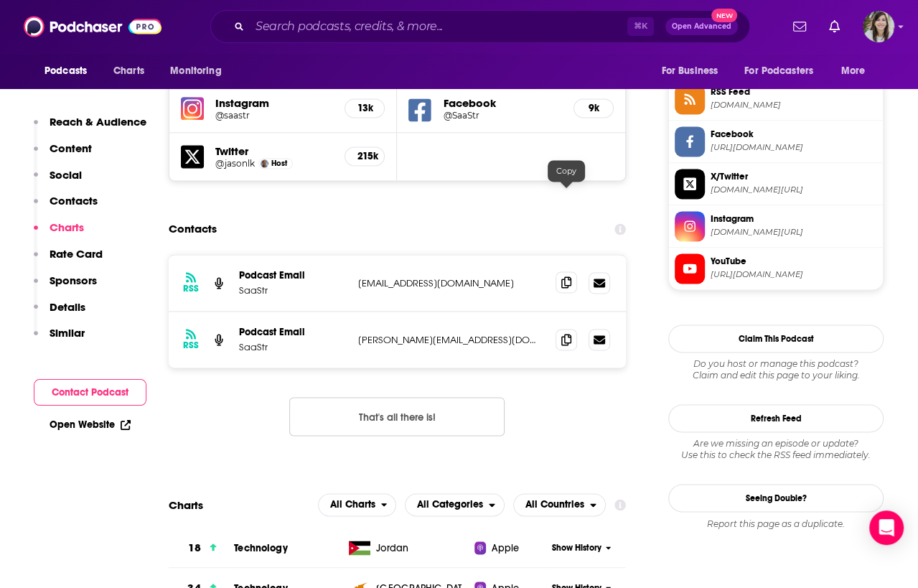
click at [570, 276] on icon at bounding box center [566, 281] width 10 height 11
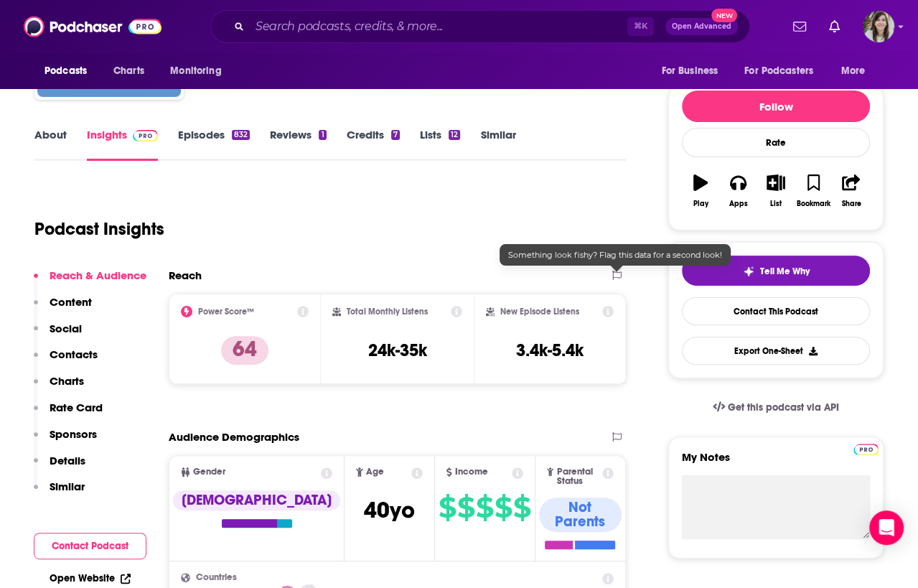
scroll to position [0, 0]
